Goal: Navigation & Orientation: Go to known website

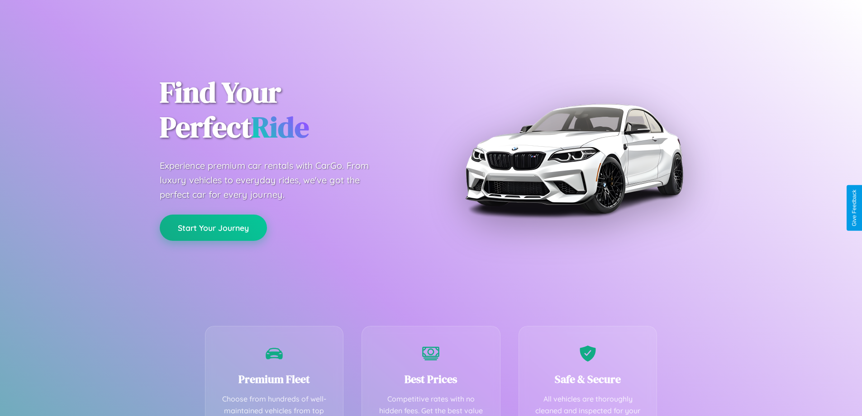
click at [213, 228] on button "Start Your Journey" at bounding box center [213, 227] width 107 height 26
click at [213, 227] on button "Start Your Journey" at bounding box center [213, 227] width 107 height 26
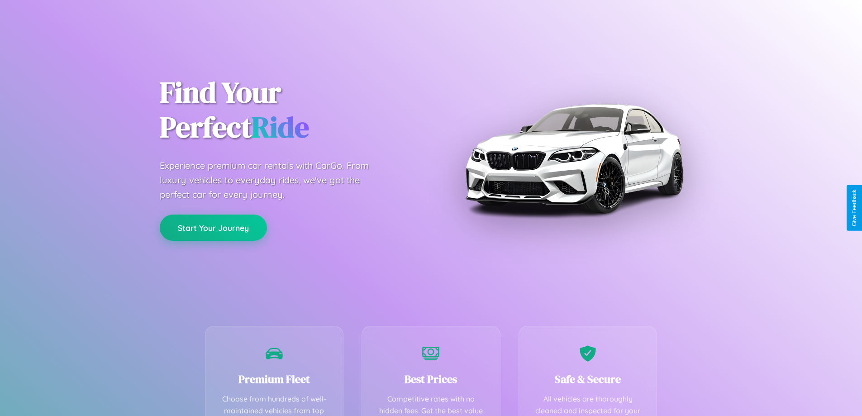
click at [213, 227] on button "Start Your Journey" at bounding box center [213, 227] width 107 height 26
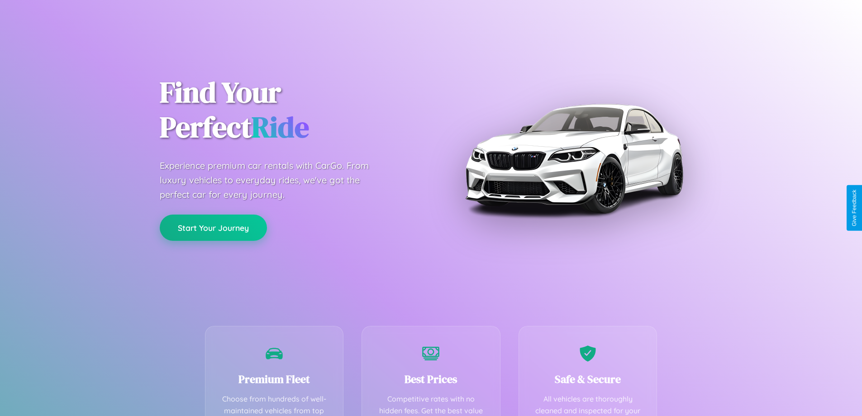
click at [213, 227] on button "Start Your Journey" at bounding box center [213, 227] width 107 height 26
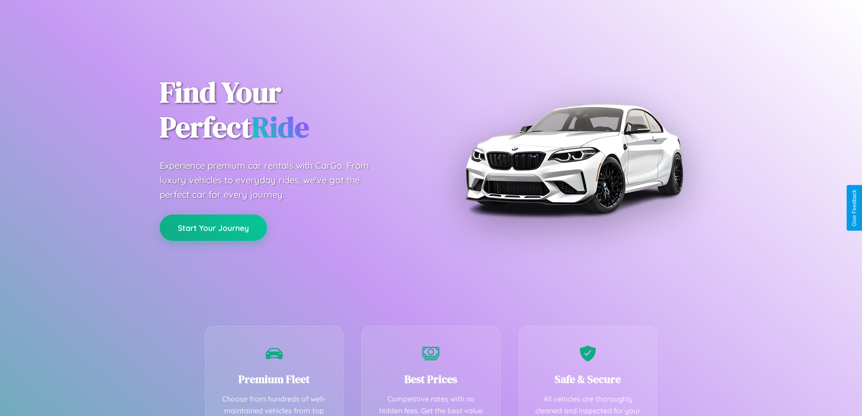
click at [213, 227] on button "Start Your Journey" at bounding box center [213, 227] width 107 height 26
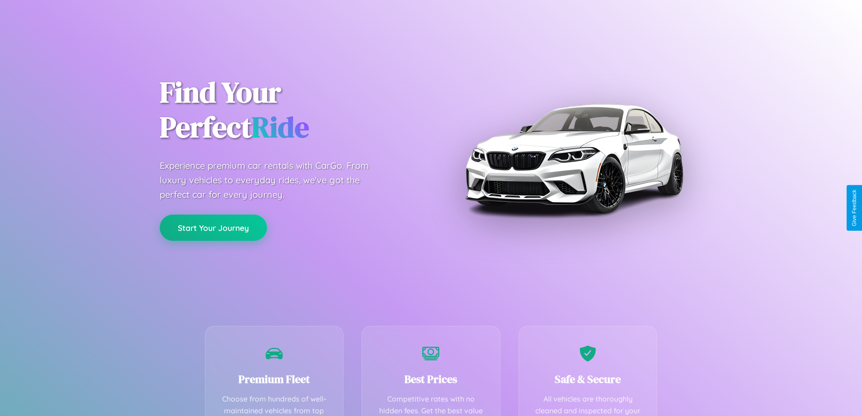
click at [213, 227] on button "Start Your Journey" at bounding box center [213, 227] width 107 height 26
